Goal: Task Accomplishment & Management: Use online tool/utility

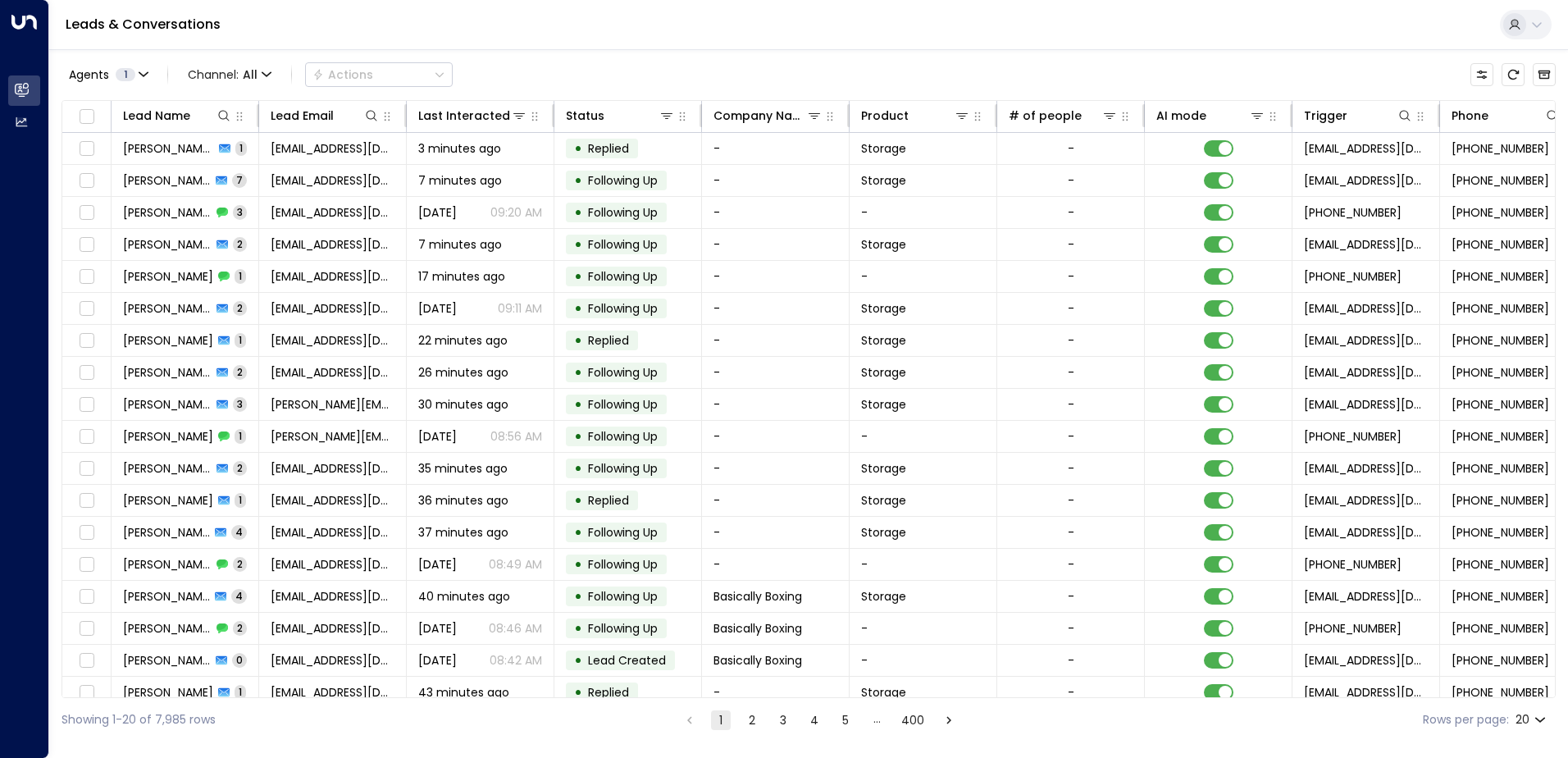
scroll to position [0, 335]
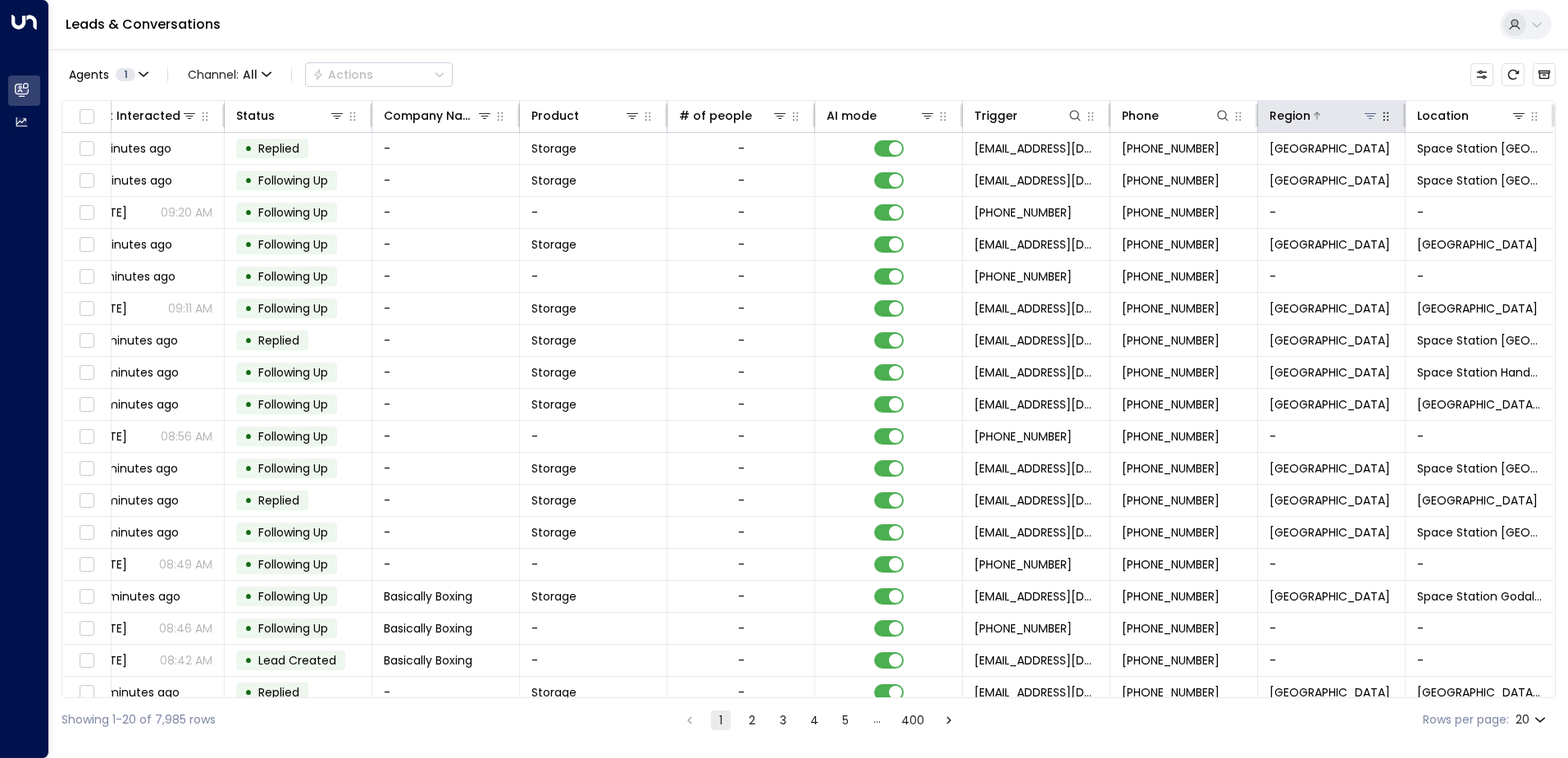
click at [1363, 122] on button at bounding box center [1371, 116] width 17 height 17
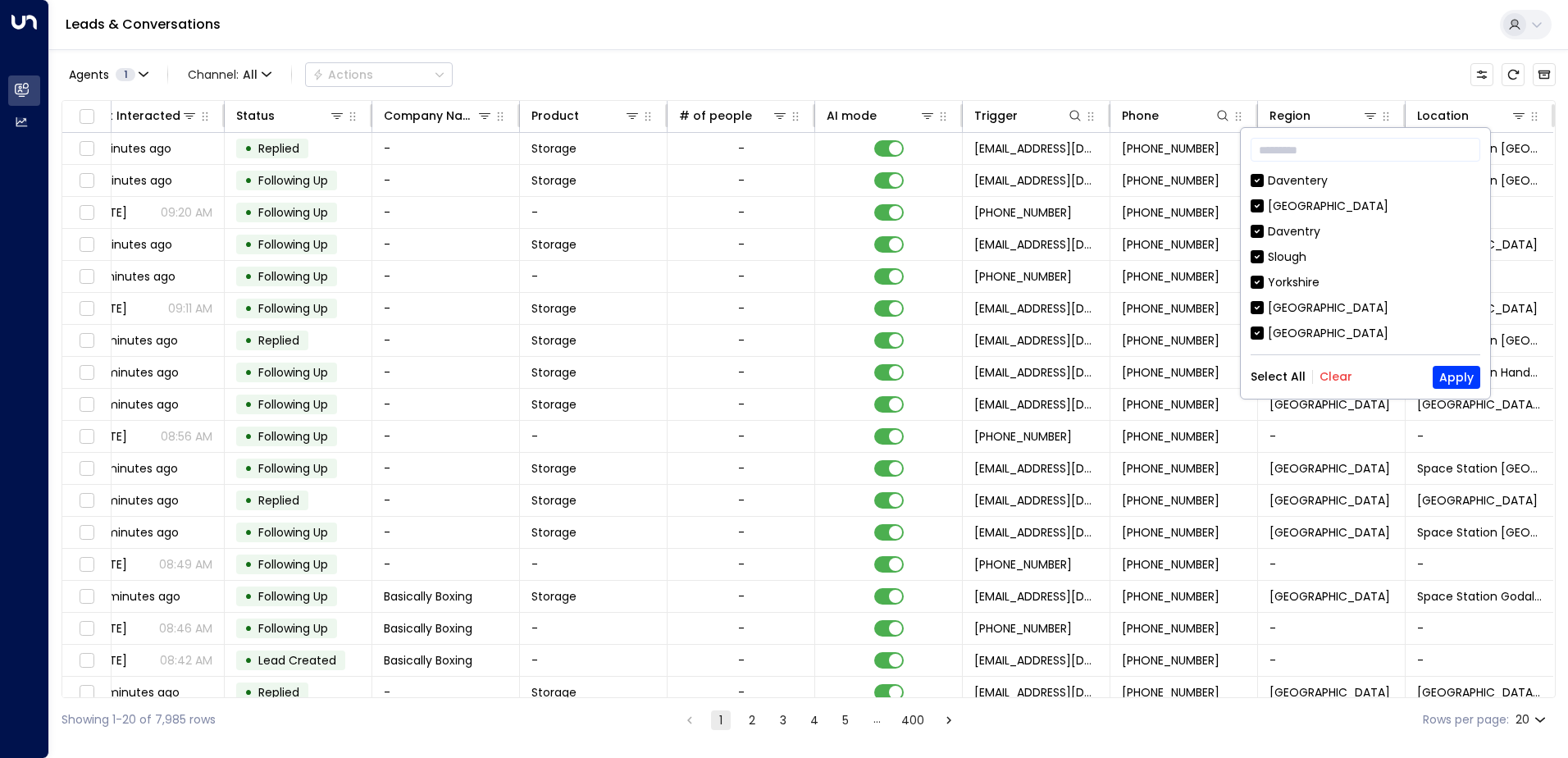
click at [1333, 372] on button "Clear" at bounding box center [1337, 376] width 33 height 13
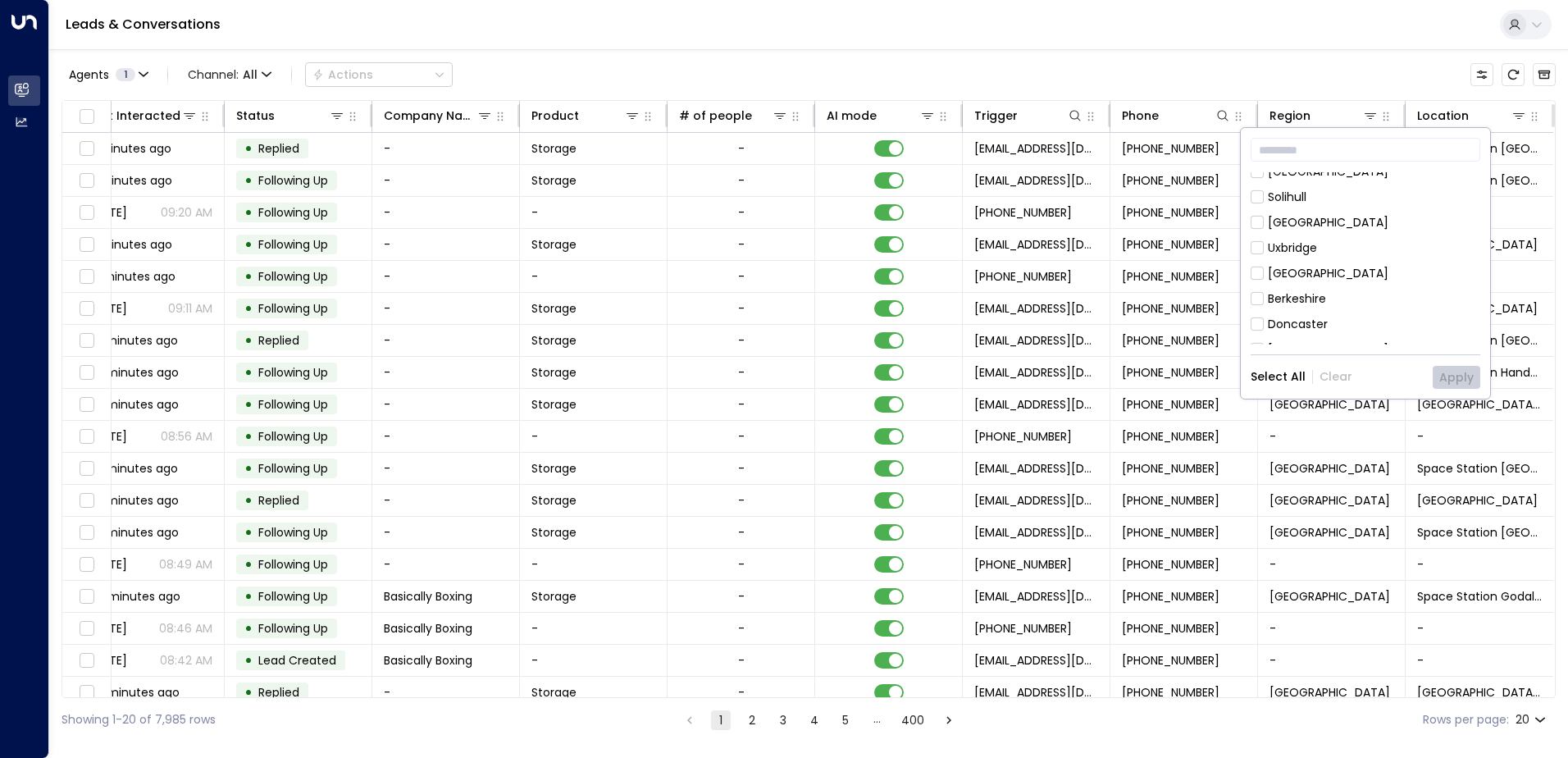
scroll to position [164, 0]
click at [1319, 269] on div "[GEOGRAPHIC_DATA]" at bounding box center [1328, 271] width 121 height 17
click at [1452, 376] on button "Apply" at bounding box center [1457, 377] width 48 height 23
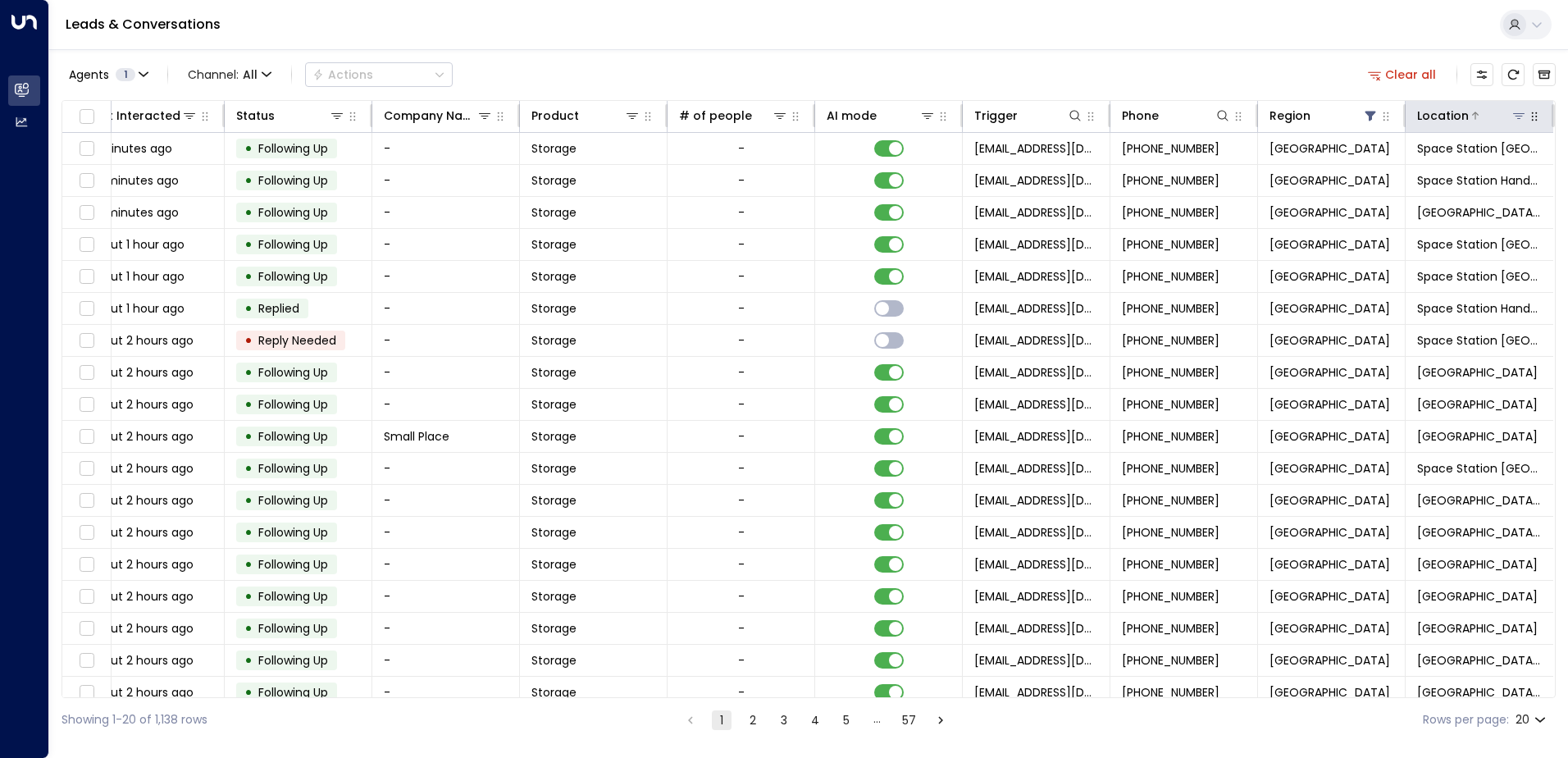
click at [1517, 112] on icon at bounding box center [1518, 115] width 13 height 13
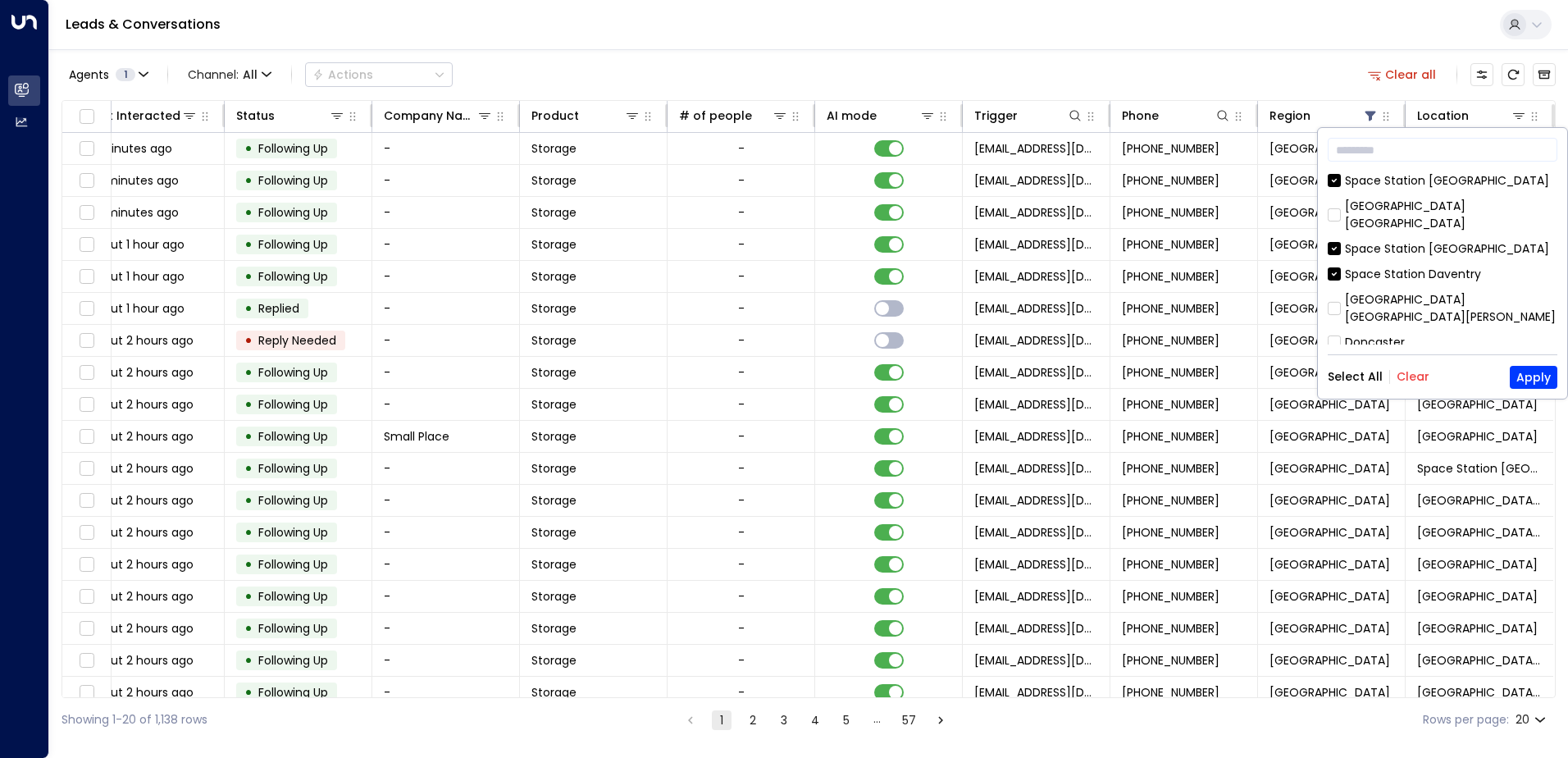
click at [1411, 376] on button "Clear" at bounding box center [1413, 376] width 33 height 13
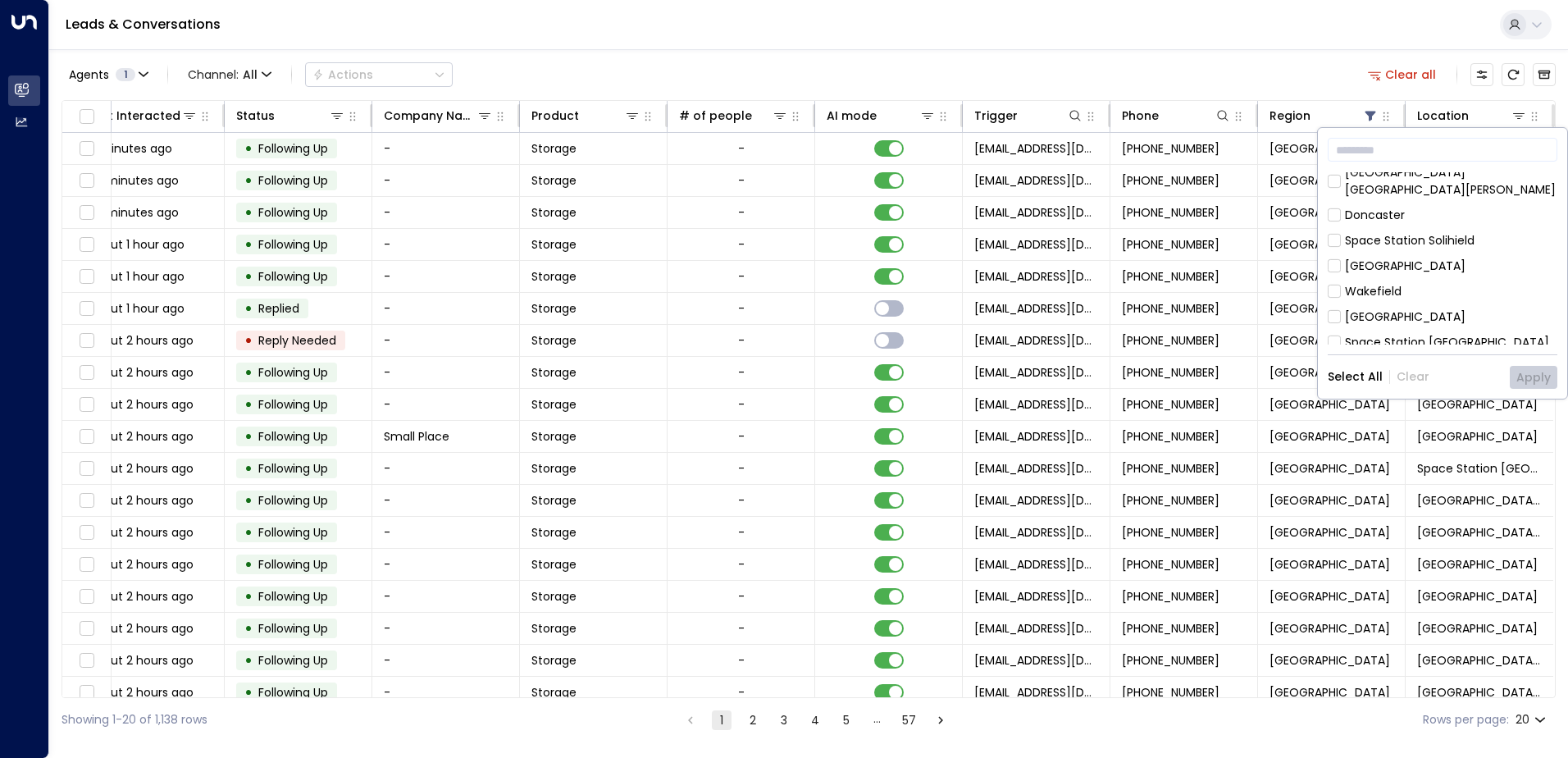
scroll to position [164, 0]
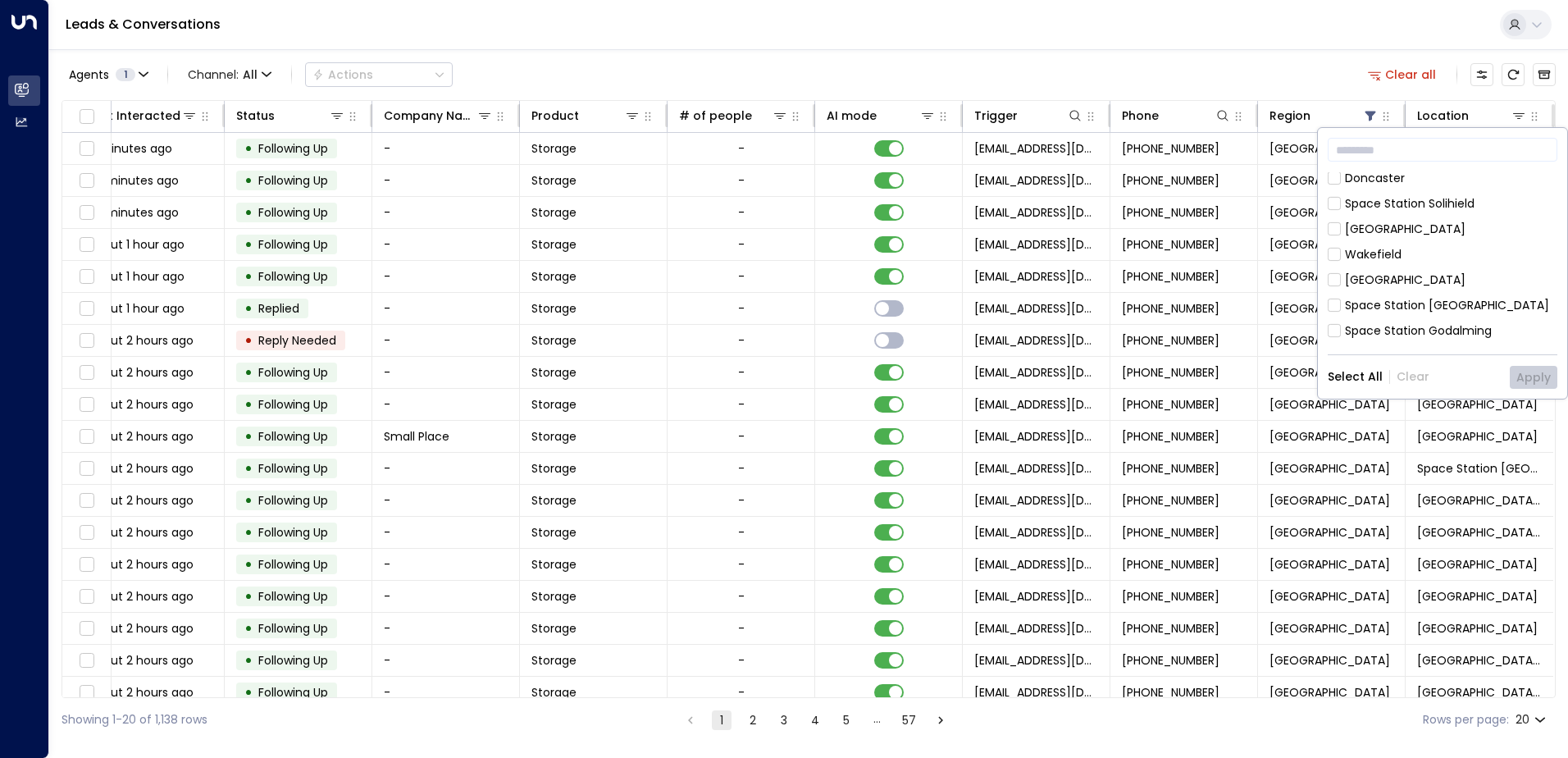
click at [1403, 204] on div "Space Station [GEOGRAPHIC_DATA] [GEOGRAPHIC_DATA] [GEOGRAPHIC_DATA] [GEOGRAPHIC…" at bounding box center [1443, 258] width 230 height 172
click at [1403, 221] on div "[GEOGRAPHIC_DATA]" at bounding box center [1405, 229] width 121 height 17
click at [1535, 378] on button "Apply" at bounding box center [1533, 377] width 48 height 23
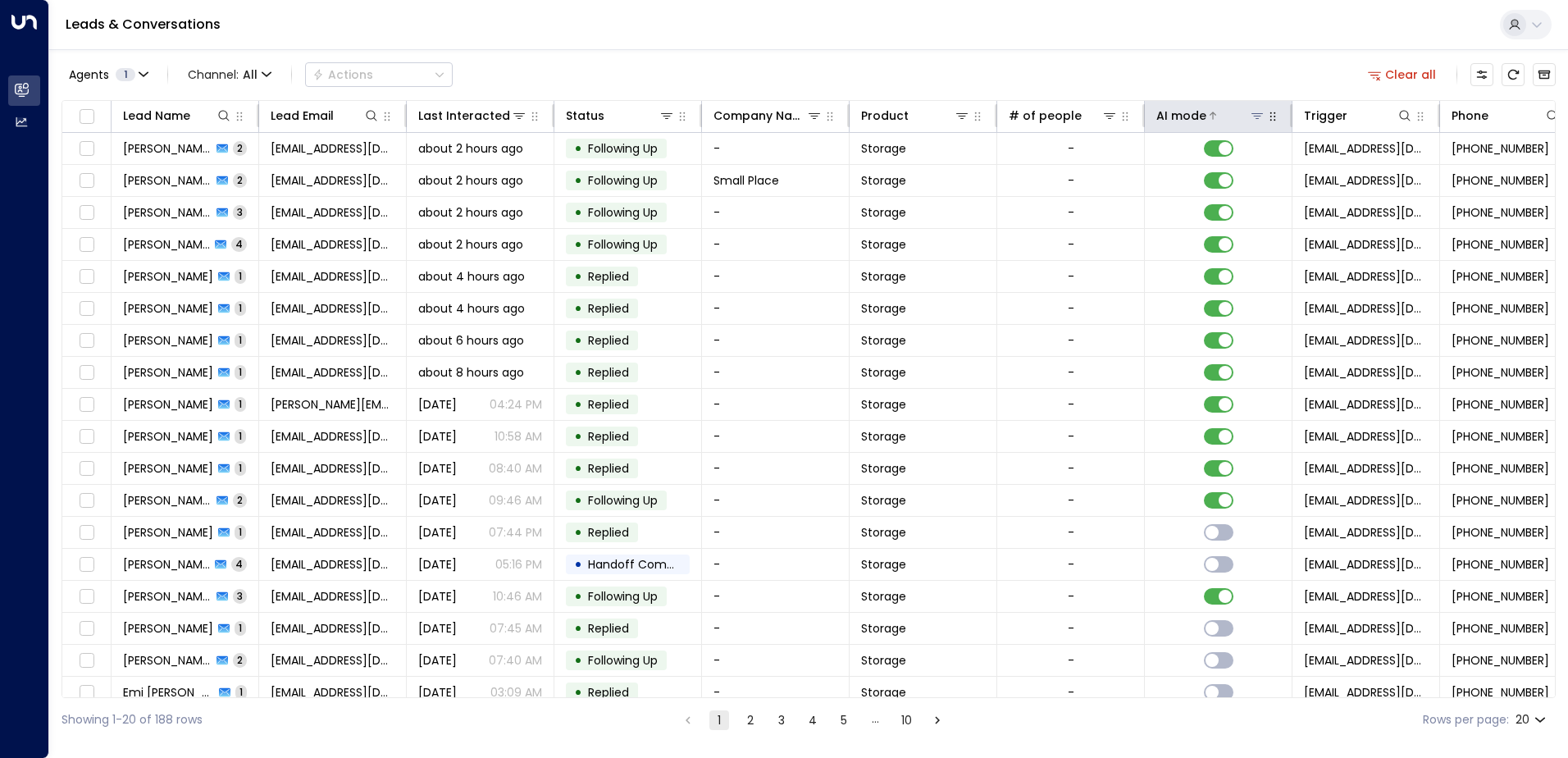
click at [1193, 120] on div "AI mode" at bounding box center [1182, 116] width 50 height 20
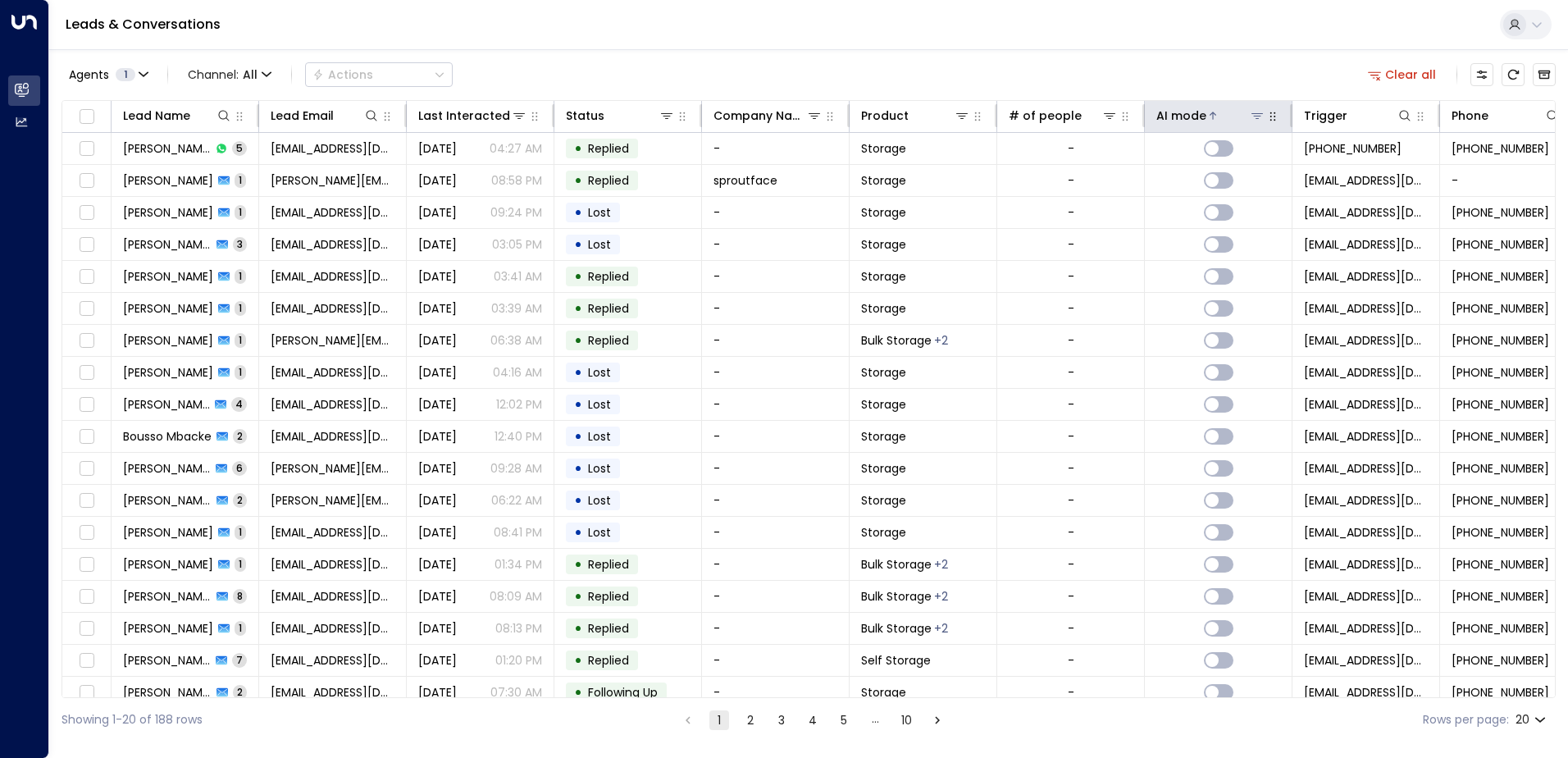
click at [1193, 120] on div "AI mode" at bounding box center [1182, 116] width 50 height 20
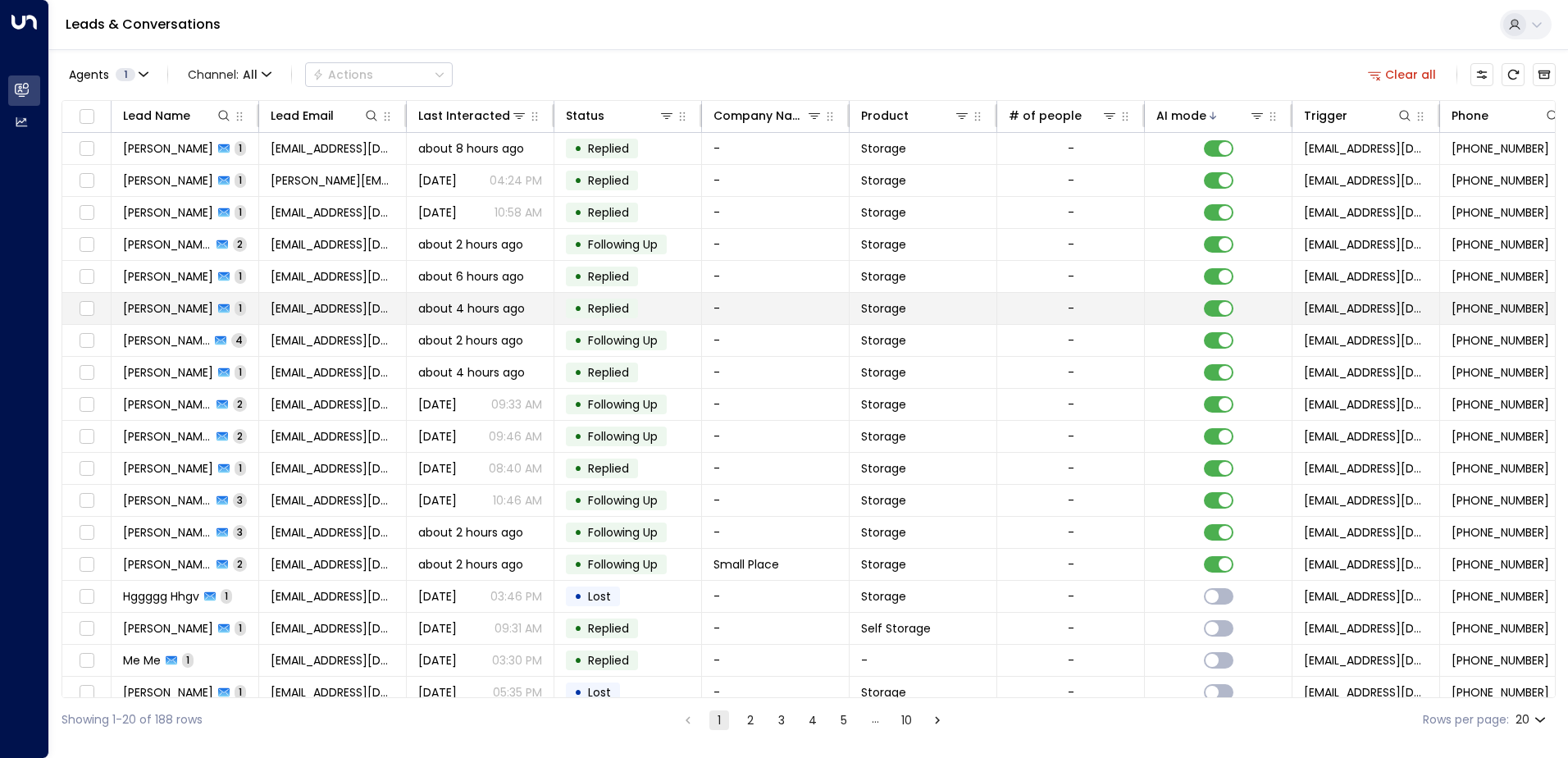
click at [1216, 299] on td at bounding box center [1219, 309] width 148 height 31
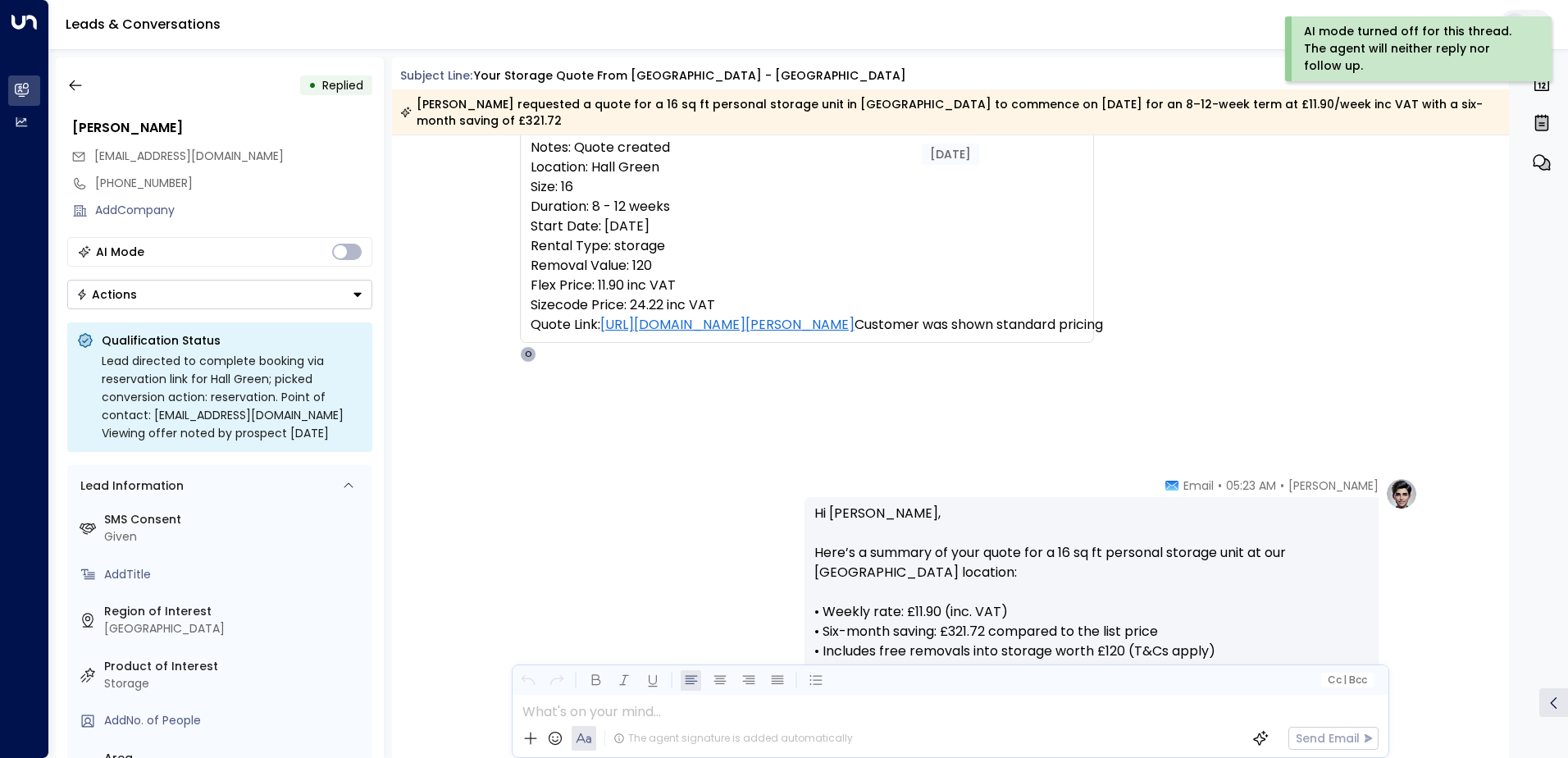
scroll to position [231, 0]
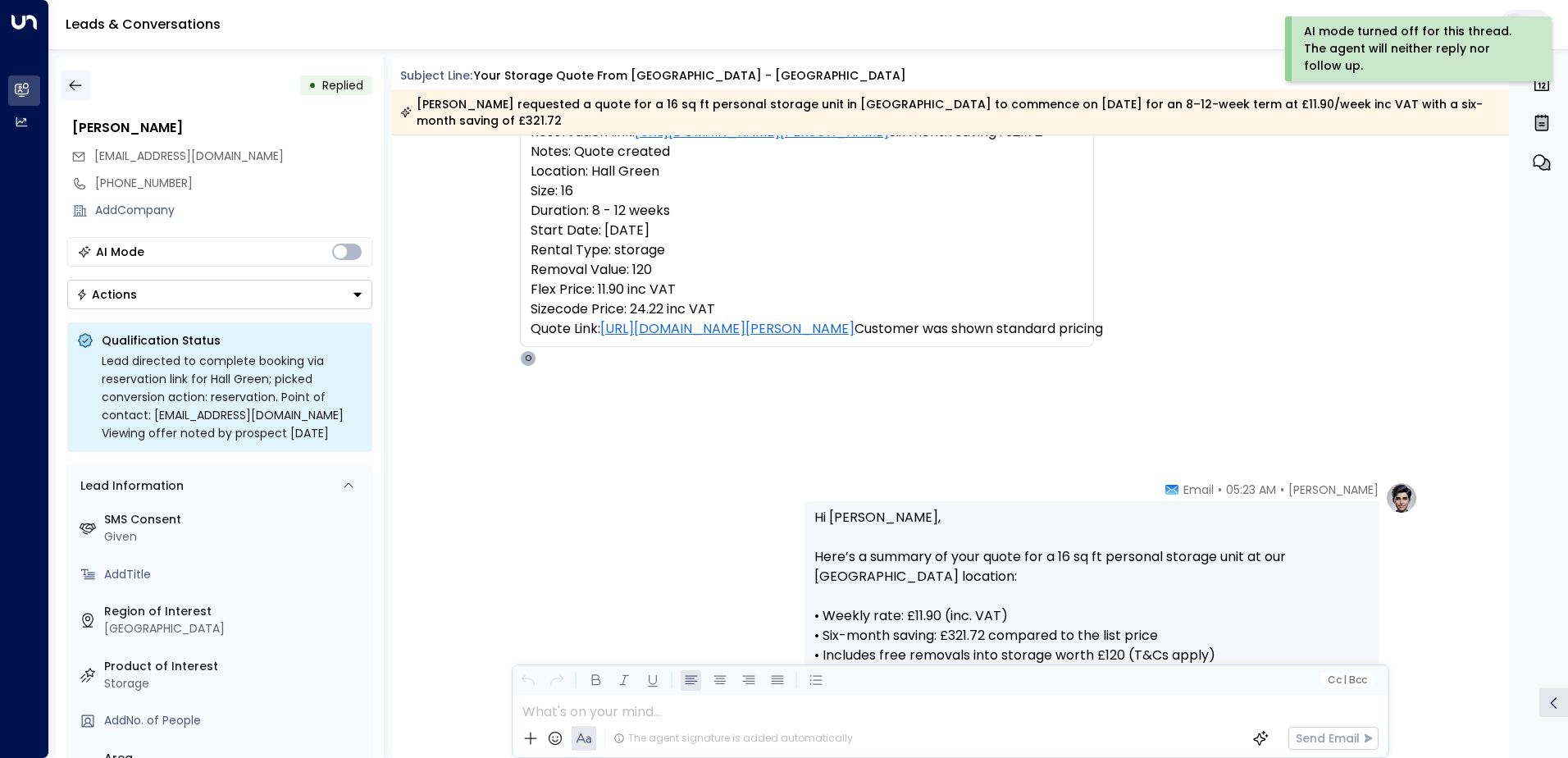
click at [73, 87] on icon "button" at bounding box center [75, 85] width 17 height 17
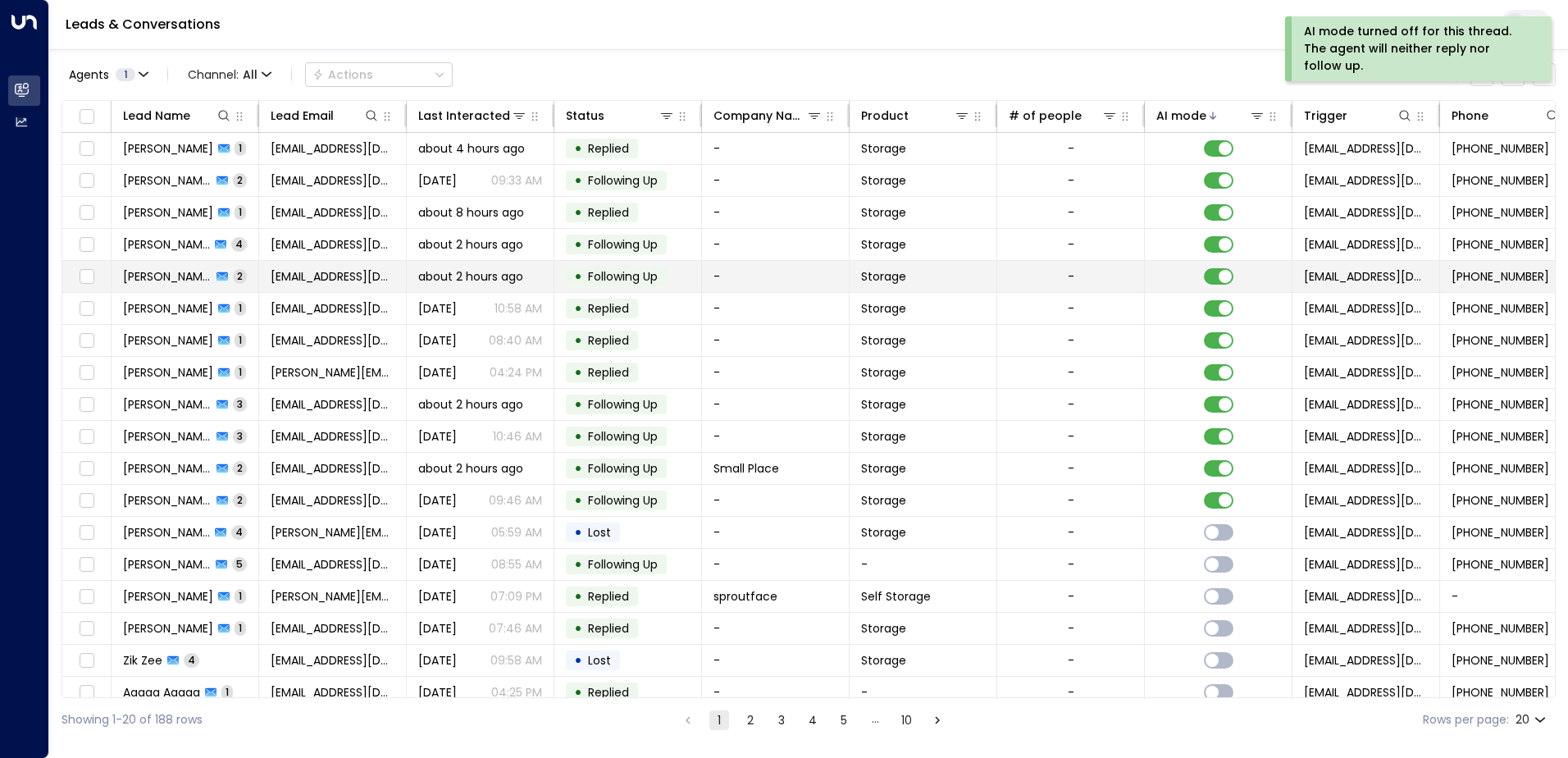
click at [744, 281] on td "-" at bounding box center [776, 276] width 148 height 31
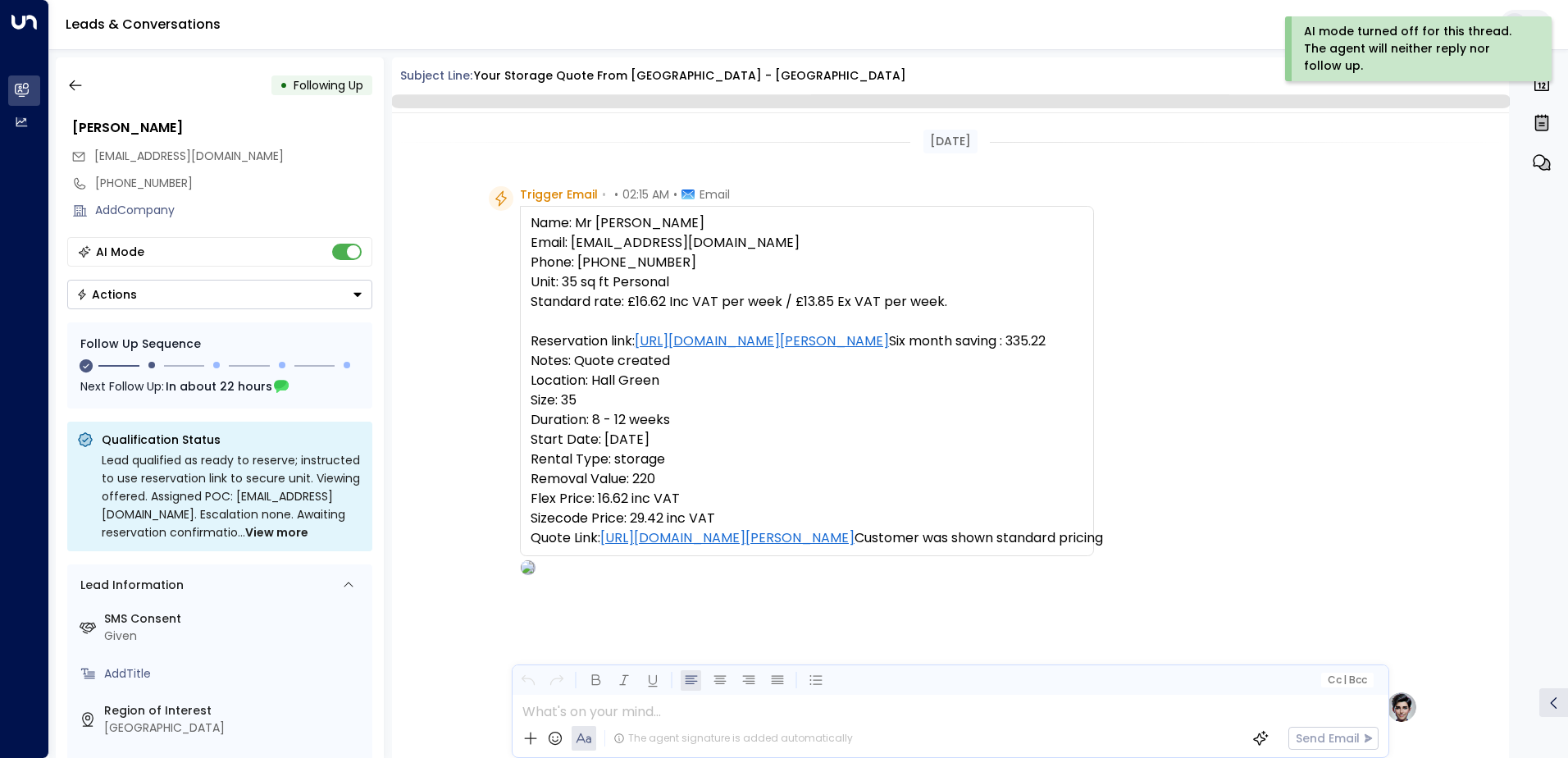
scroll to position [1294, 0]
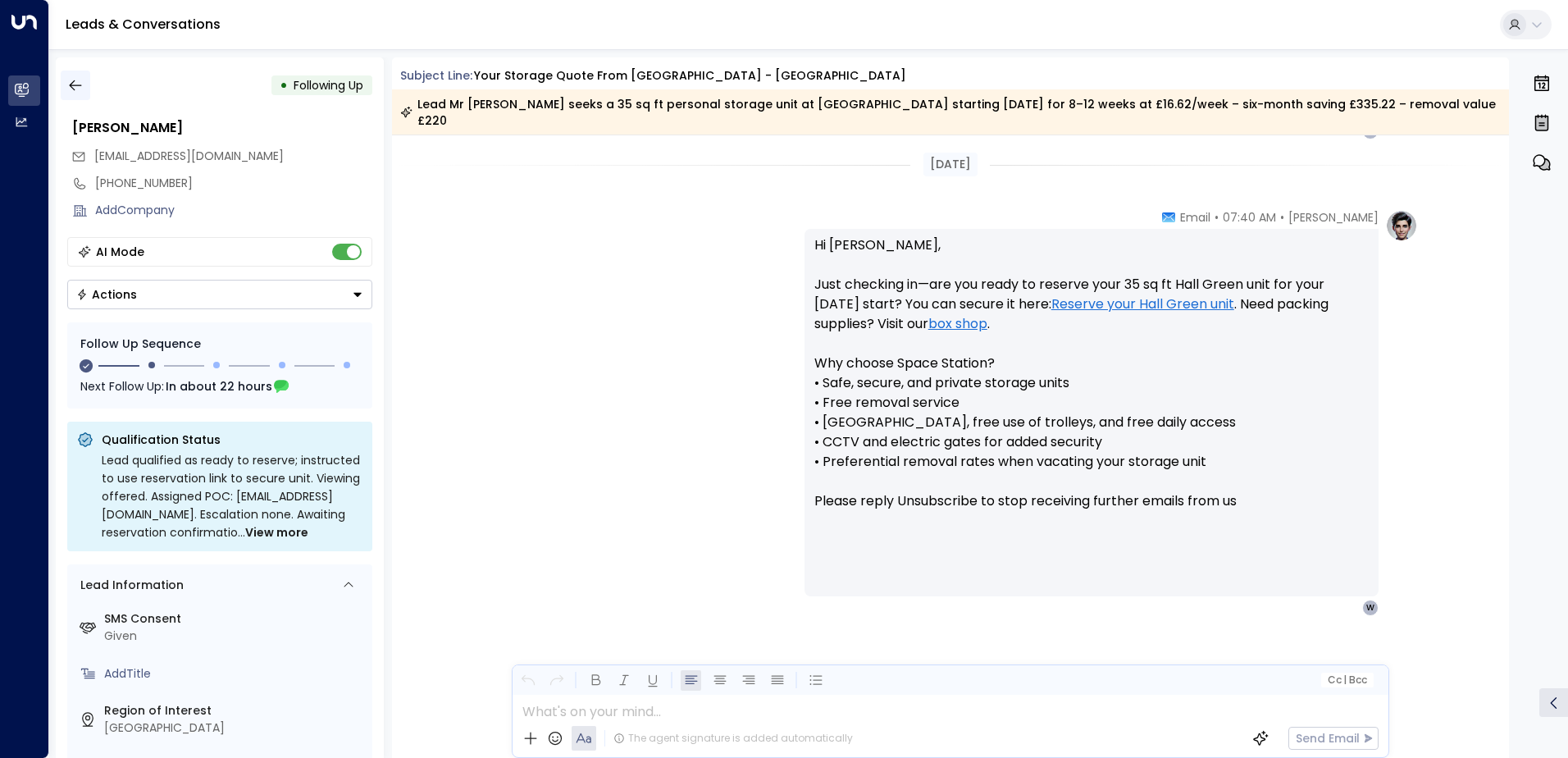
click at [72, 73] on button "button" at bounding box center [76, 85] width 30 height 30
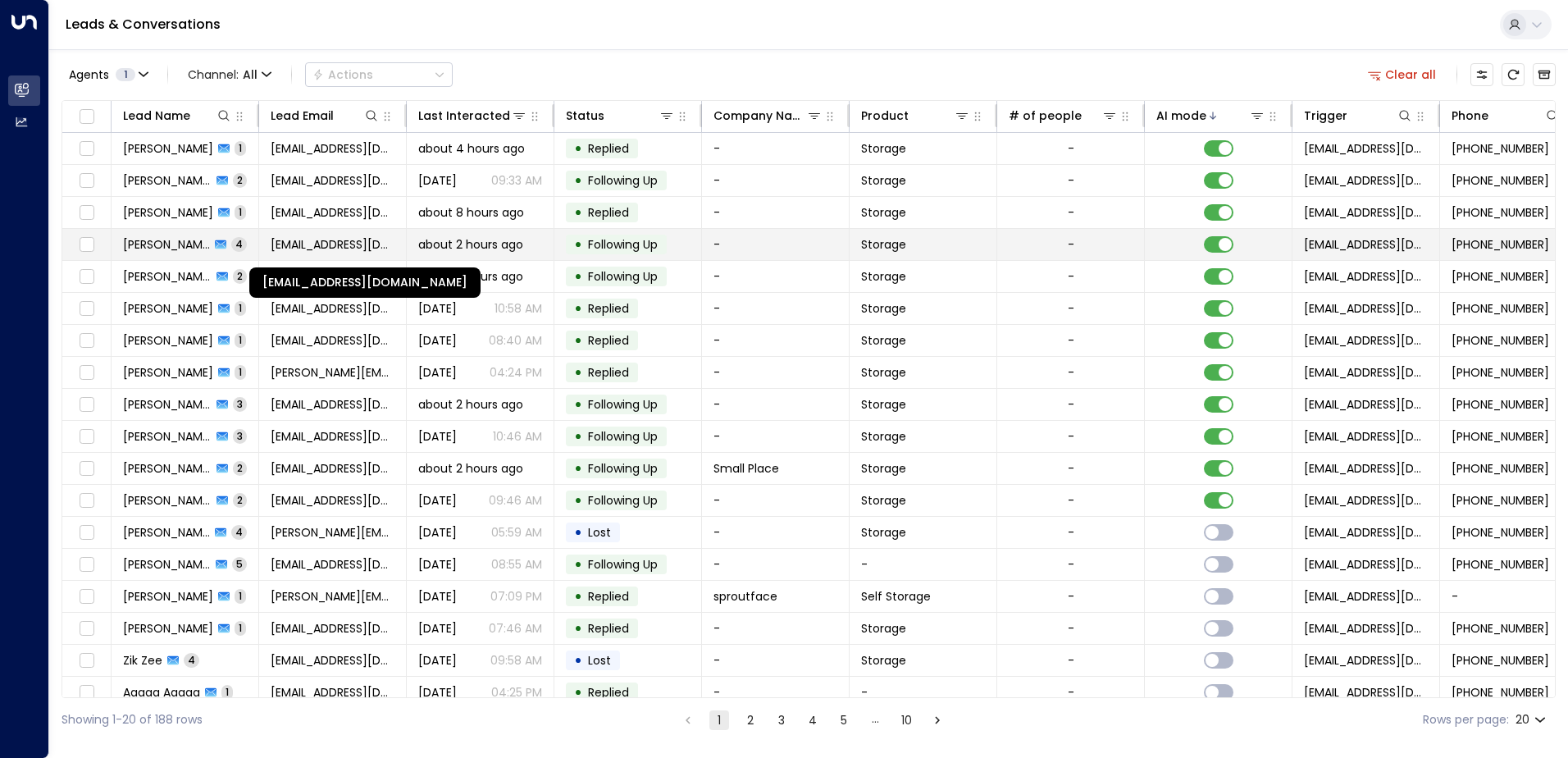
click at [380, 249] on span "[EMAIL_ADDRESS][DOMAIN_NAME]" at bounding box center [332, 244] width 123 height 17
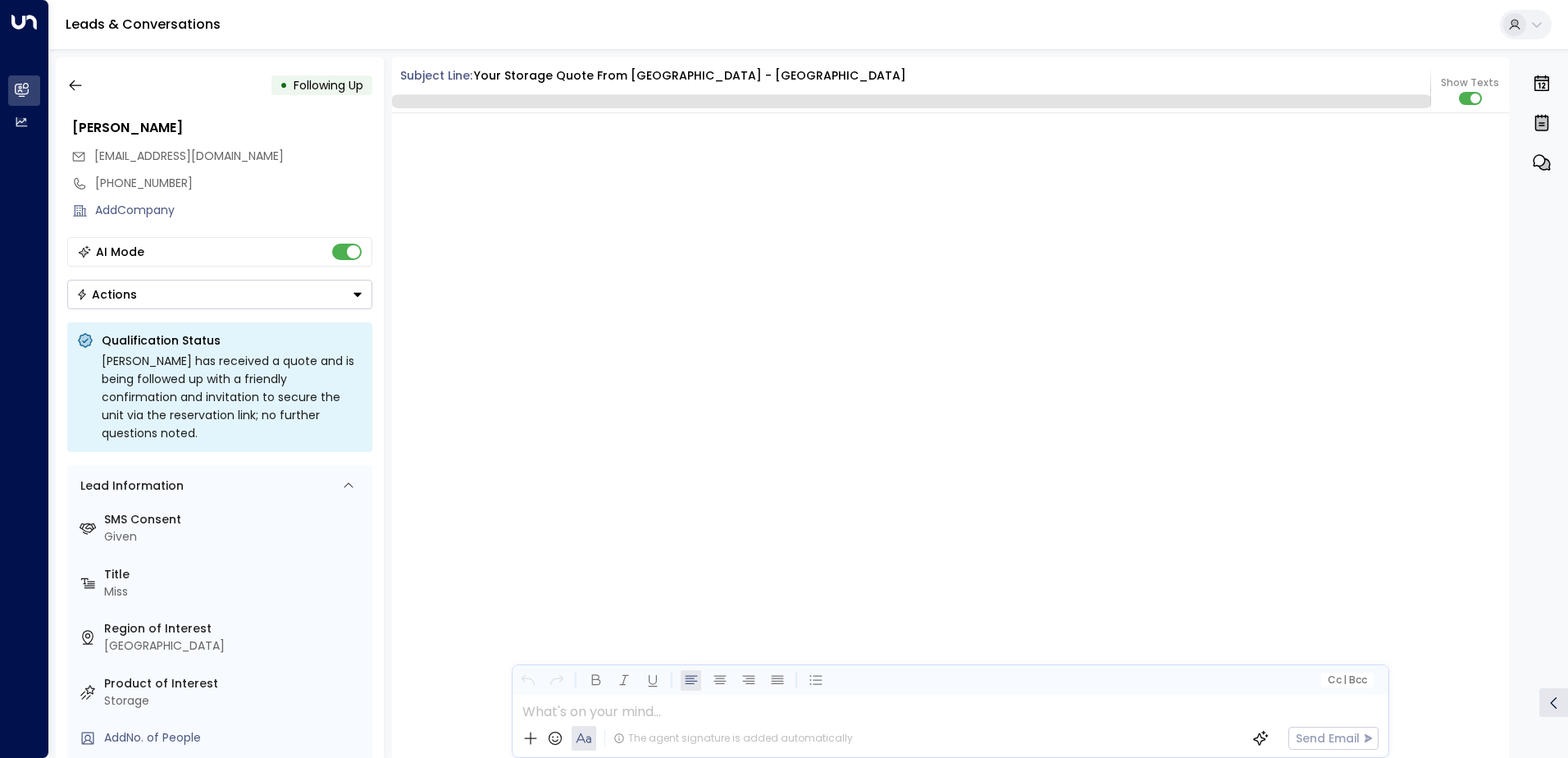
scroll to position [3371, 0]
